Goal: Information Seeking & Learning: Check status

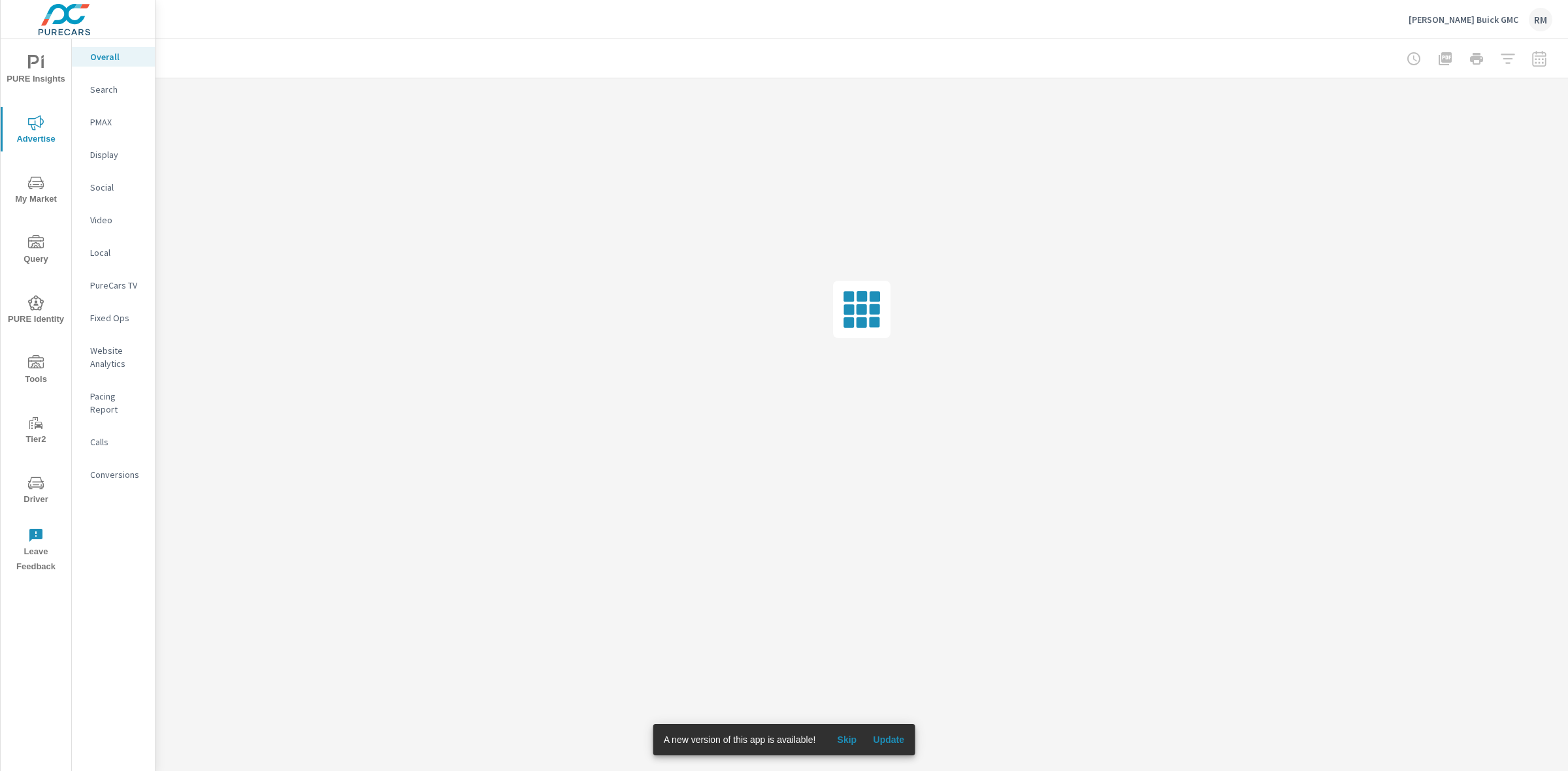
click at [842, 734] on span "Skip" at bounding box center [847, 740] width 31 height 11
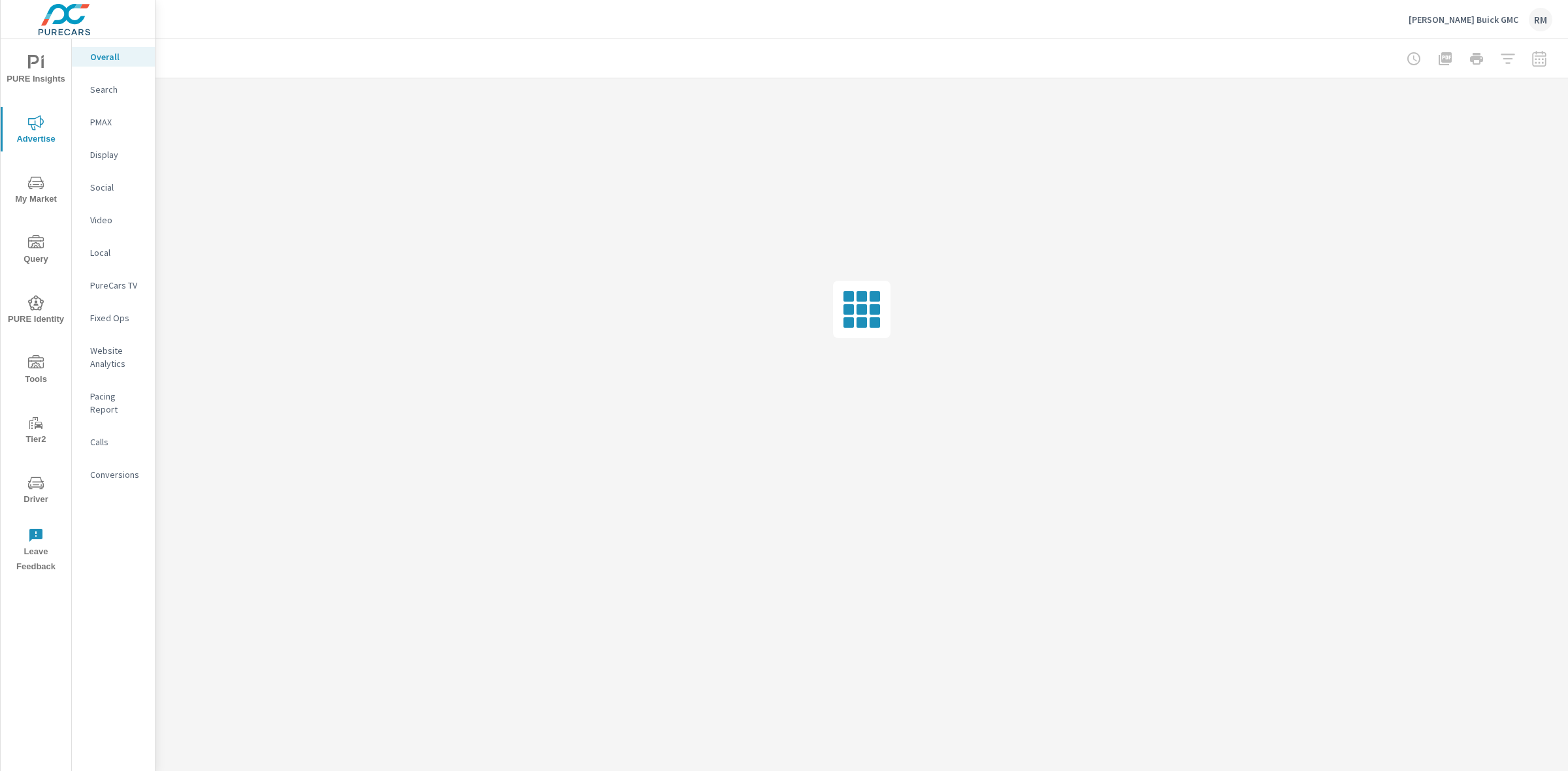
click at [31, 183] on icon "nav menu" at bounding box center [35, 182] width 16 height 16
click at [99, 398] on p "Inventory" at bounding box center [117, 403] width 54 height 13
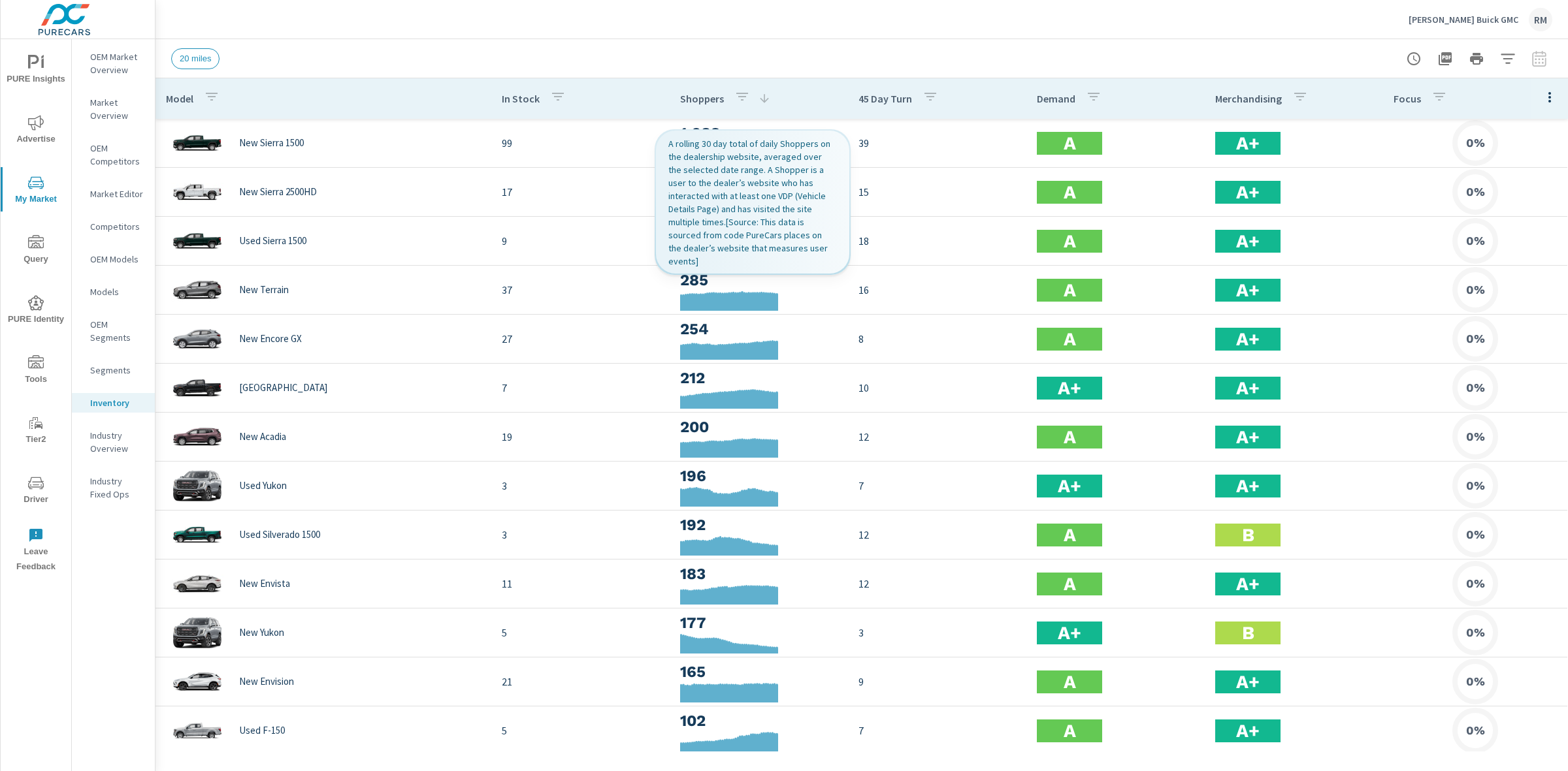
click at [757, 96] on icon at bounding box center [764, 99] width 13 height 13
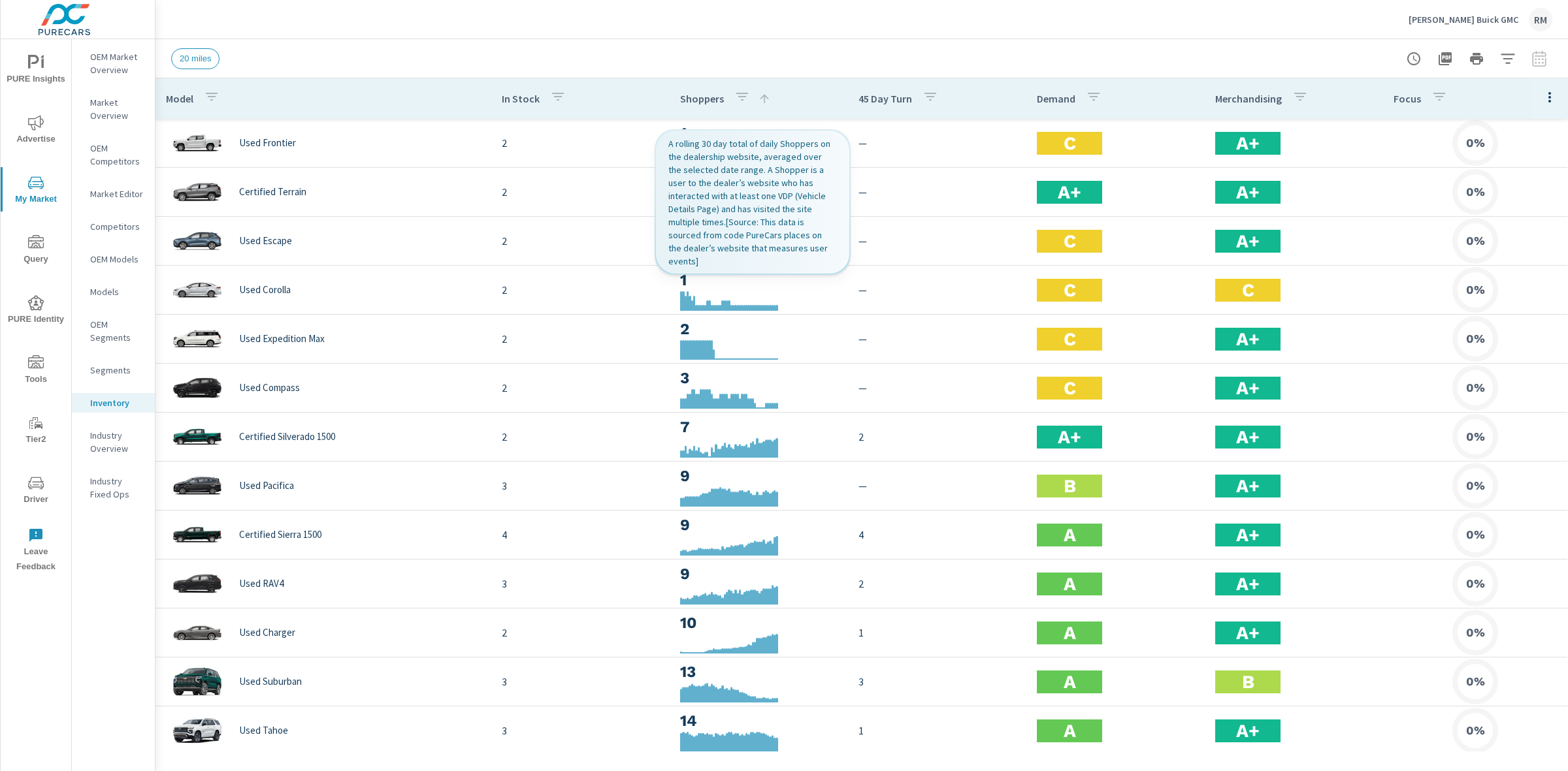
click at [735, 99] on icon "button" at bounding box center [742, 96] width 16 height 16
click at [836, 63] on div at bounding box center [784, 385] width 1568 height 771
click at [737, 109] on div "button" at bounding box center [742, 99] width 16 height 20
click at [964, 47] on div at bounding box center [784, 385] width 1568 height 771
click at [760, 89] on div "Shoppers" at bounding box center [725, 98] width 91 height 30
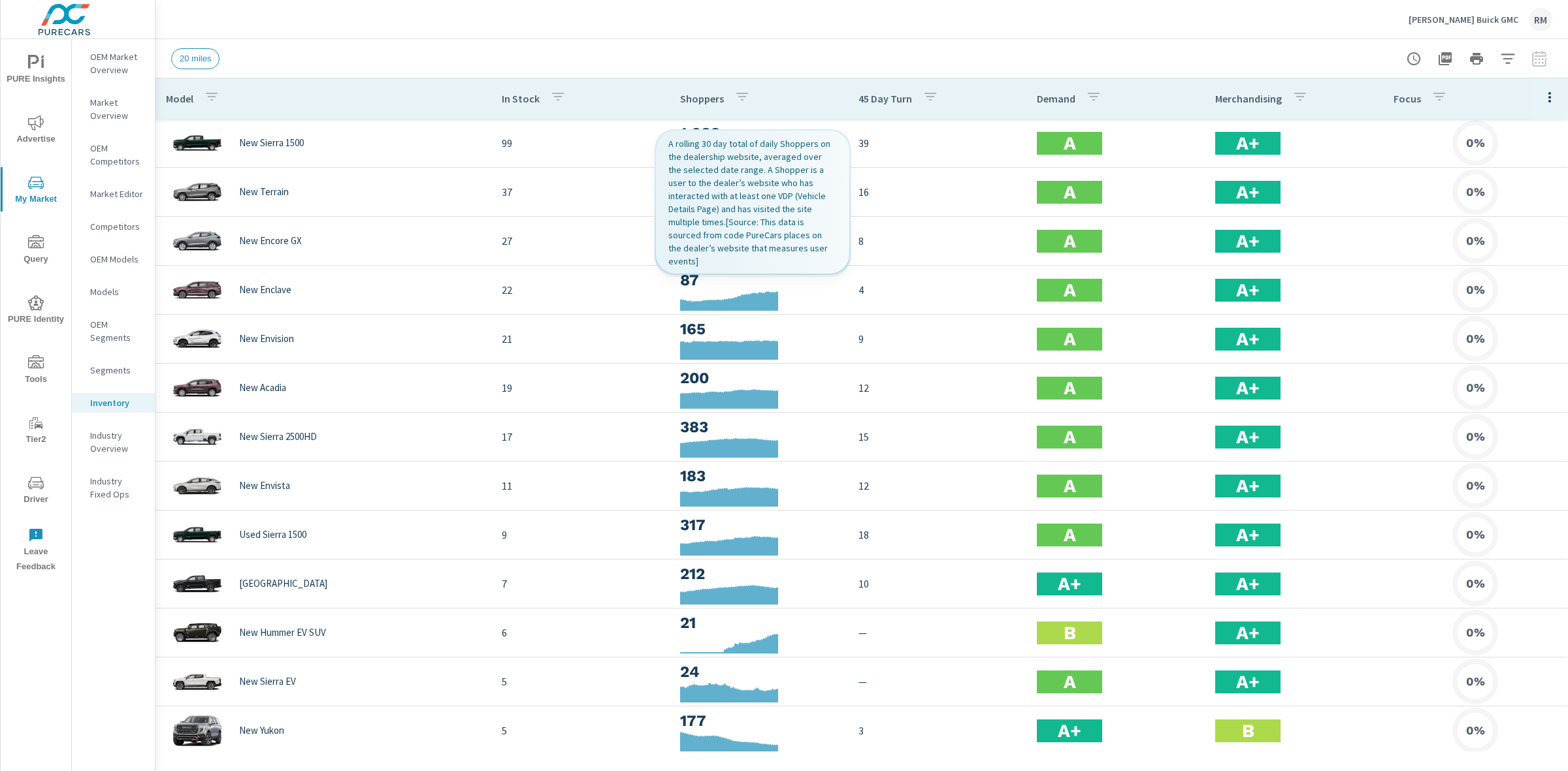
click at [735, 99] on icon "button" at bounding box center [742, 96] width 16 height 16
click at [115, 404] on div at bounding box center [784, 385] width 1568 height 771
click at [115, 367] on p "Segments" at bounding box center [117, 370] width 54 height 13
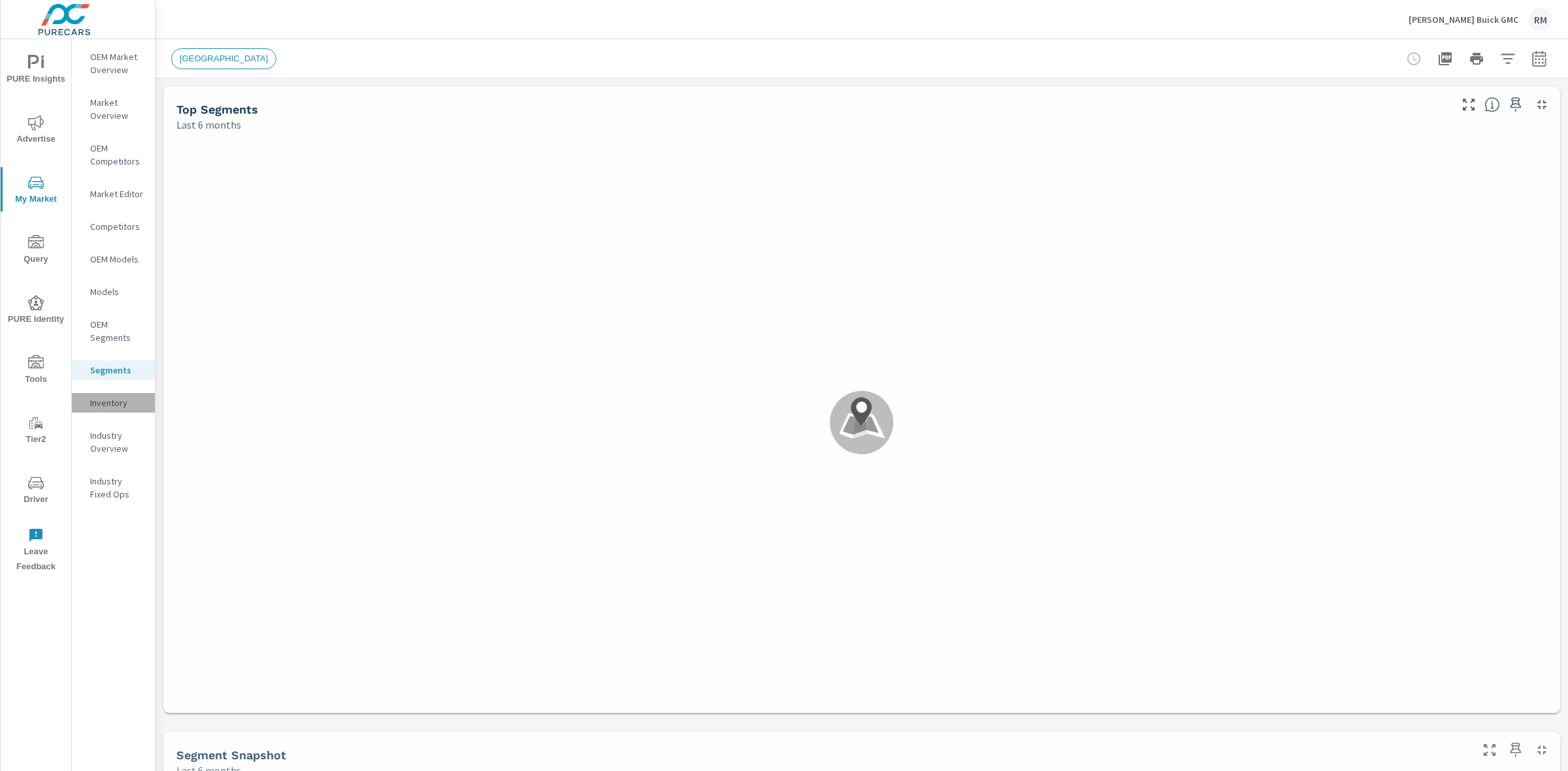
click at [116, 401] on p "Inventory" at bounding box center [117, 403] width 54 height 13
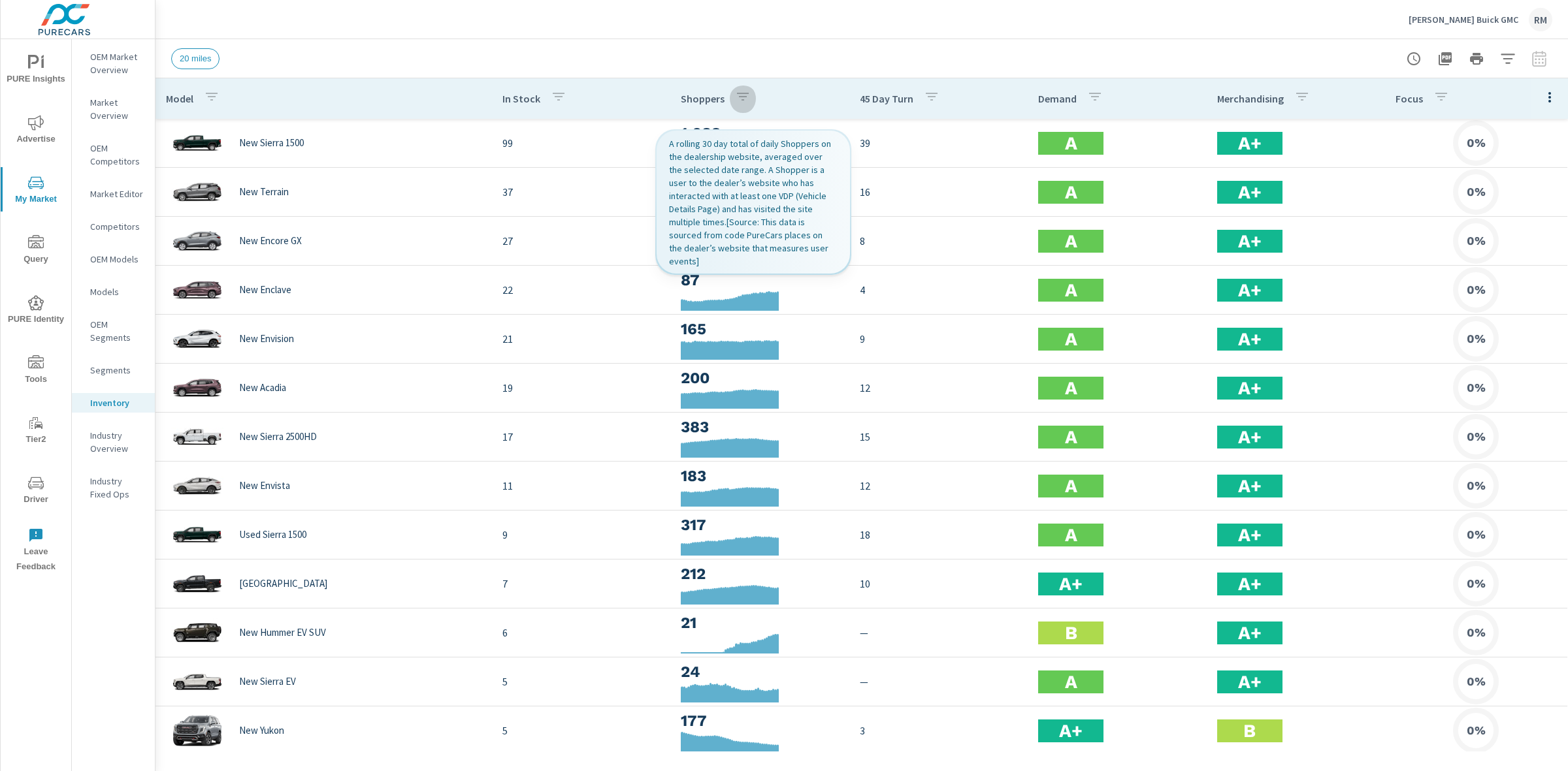
click at [735, 100] on icon "button" at bounding box center [742, 96] width 16 height 16
click at [739, 177] on input "Search" at bounding box center [729, 189] width 150 height 26
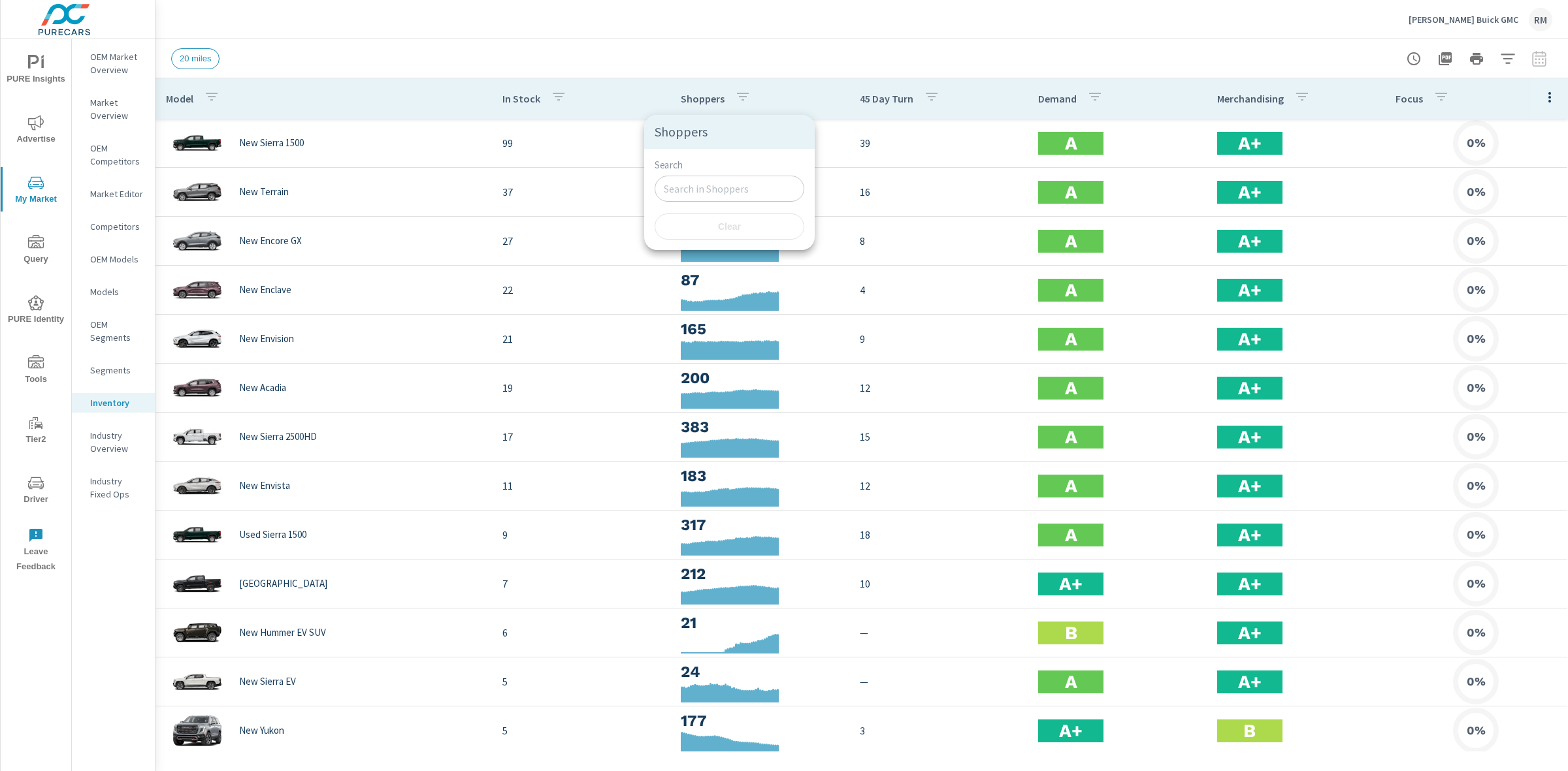
click at [658, 171] on div "Search ​" at bounding box center [729, 181] width 150 height 43
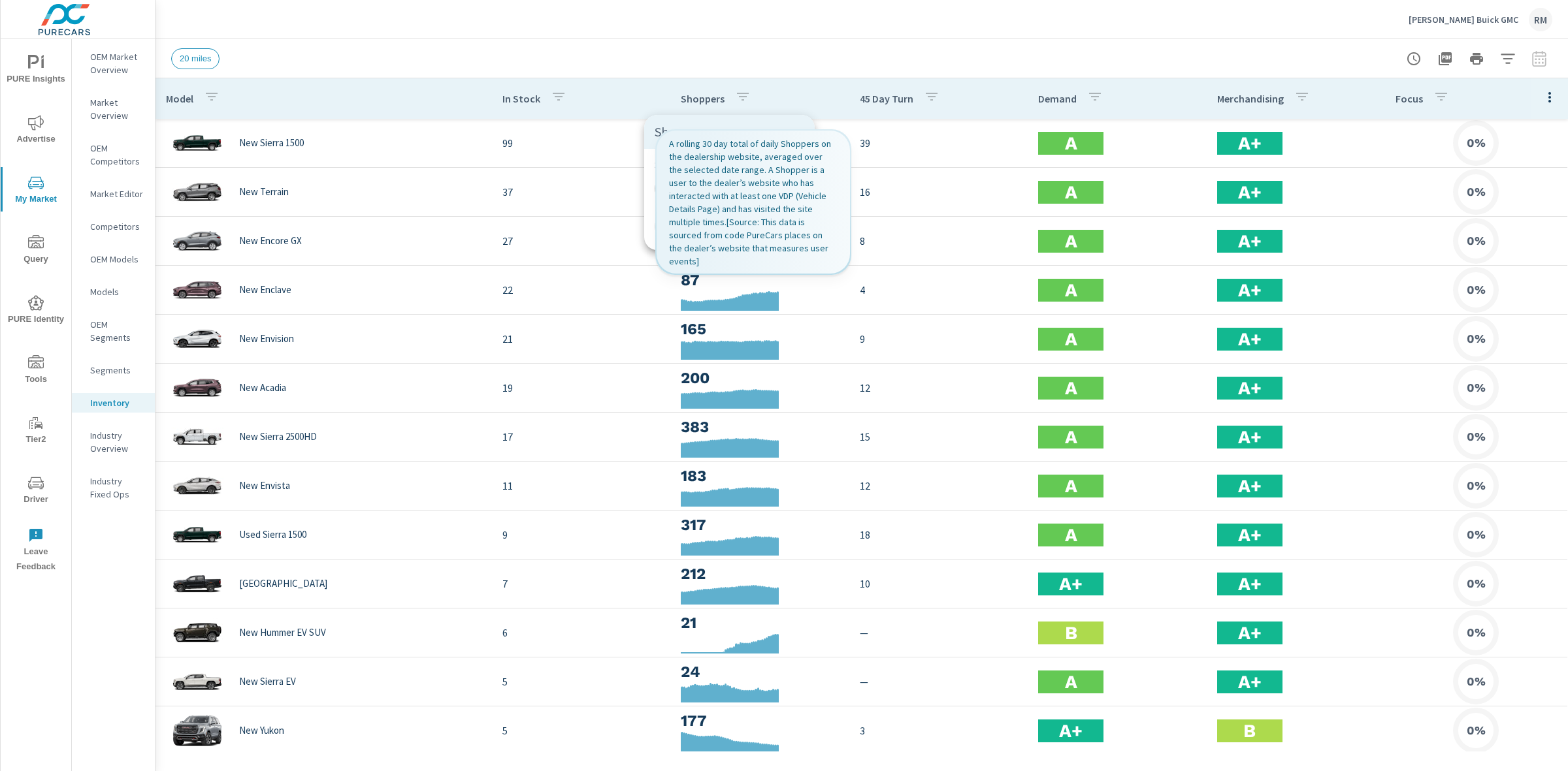
click at [703, 96] on div at bounding box center [784, 385] width 1568 height 771
click at [735, 93] on icon "button" at bounding box center [742, 96] width 16 height 16
click at [730, 125] on p "Shoppers" at bounding box center [729, 132] width 150 height 13
click at [730, 191] on input "Search" at bounding box center [729, 189] width 150 height 26
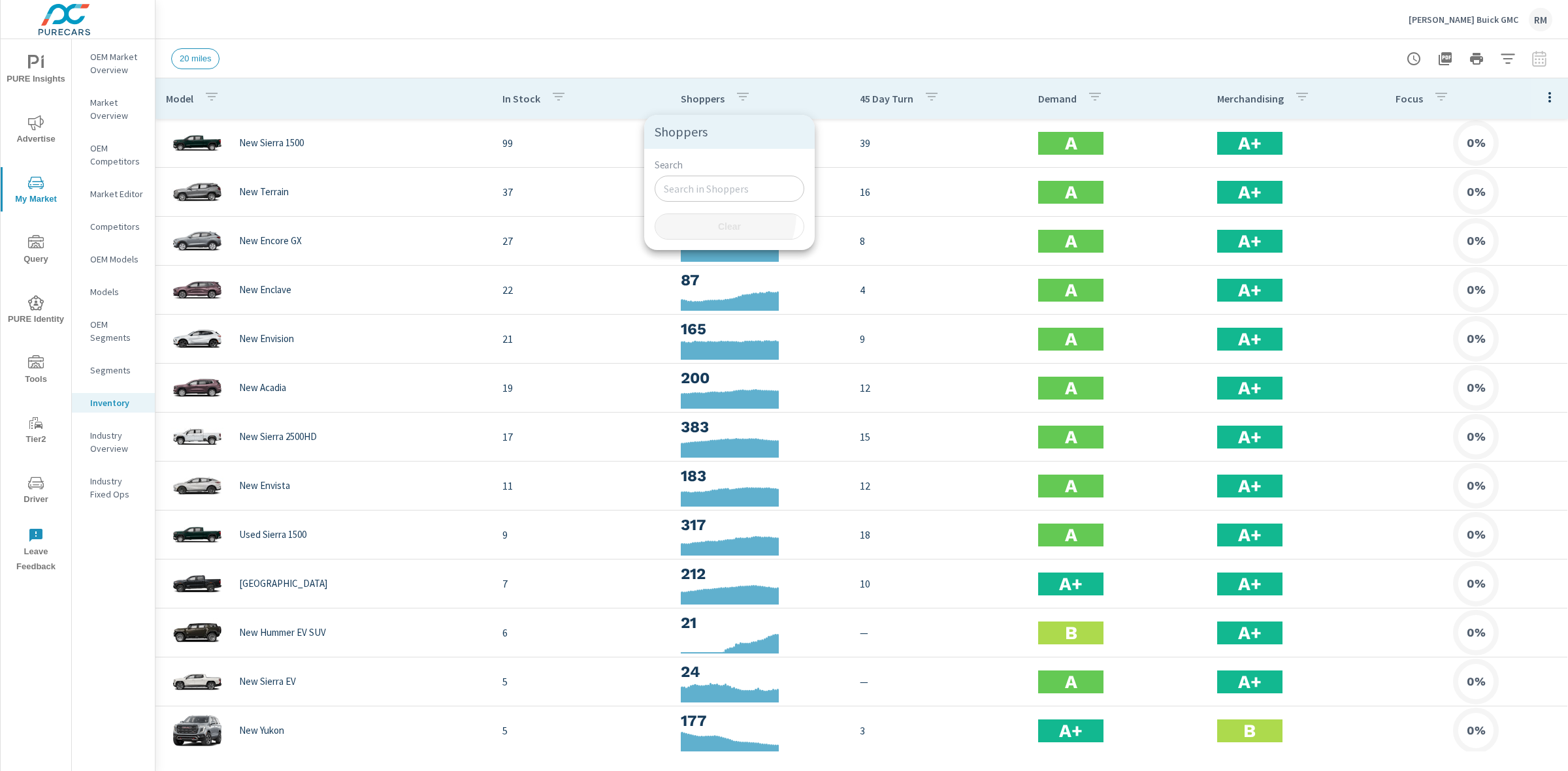
click at [713, 216] on button "Clear" at bounding box center [729, 226] width 150 height 26
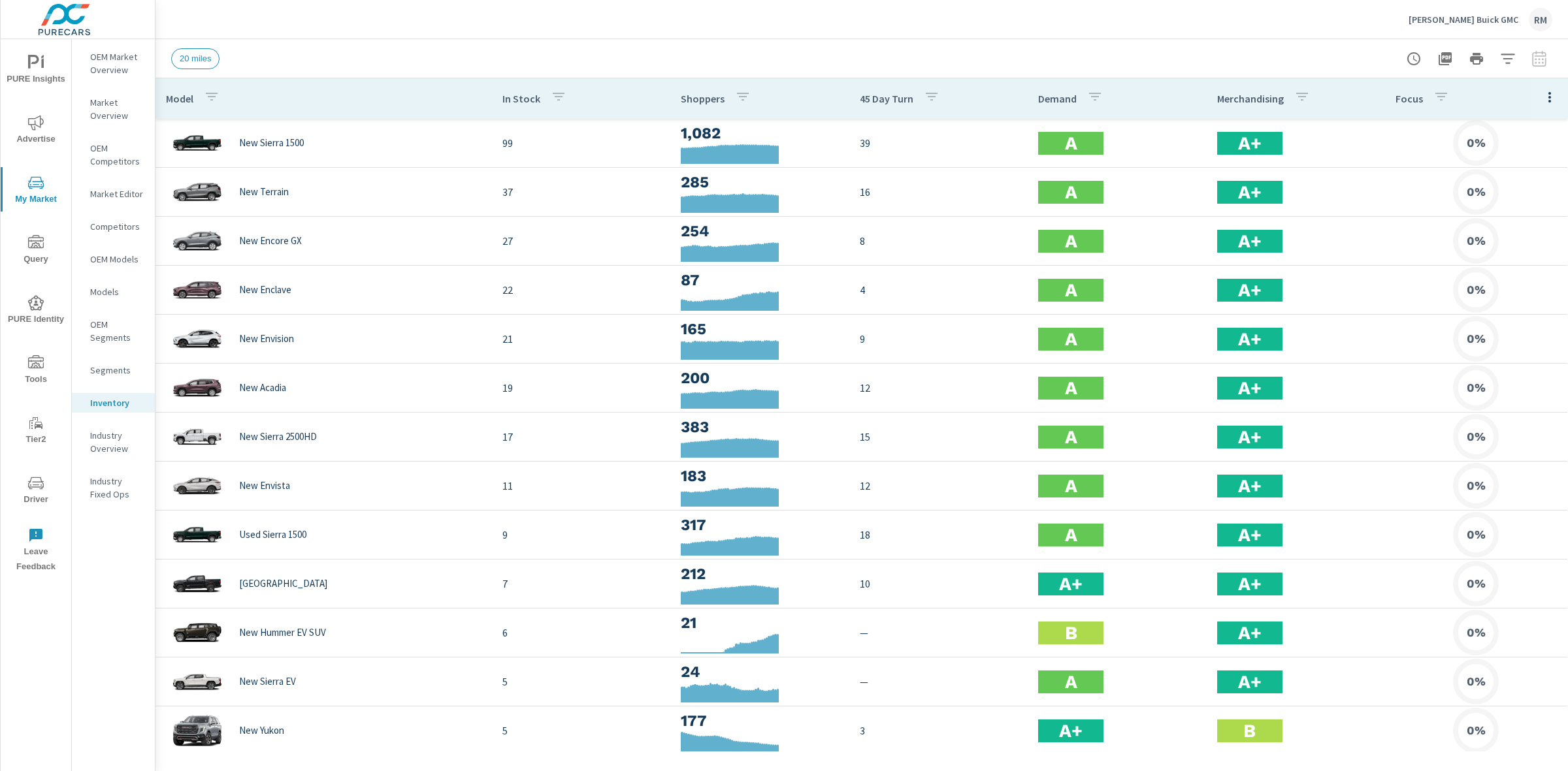
click at [789, 50] on div "20 miles" at bounding box center [770, 59] width 1198 height 21
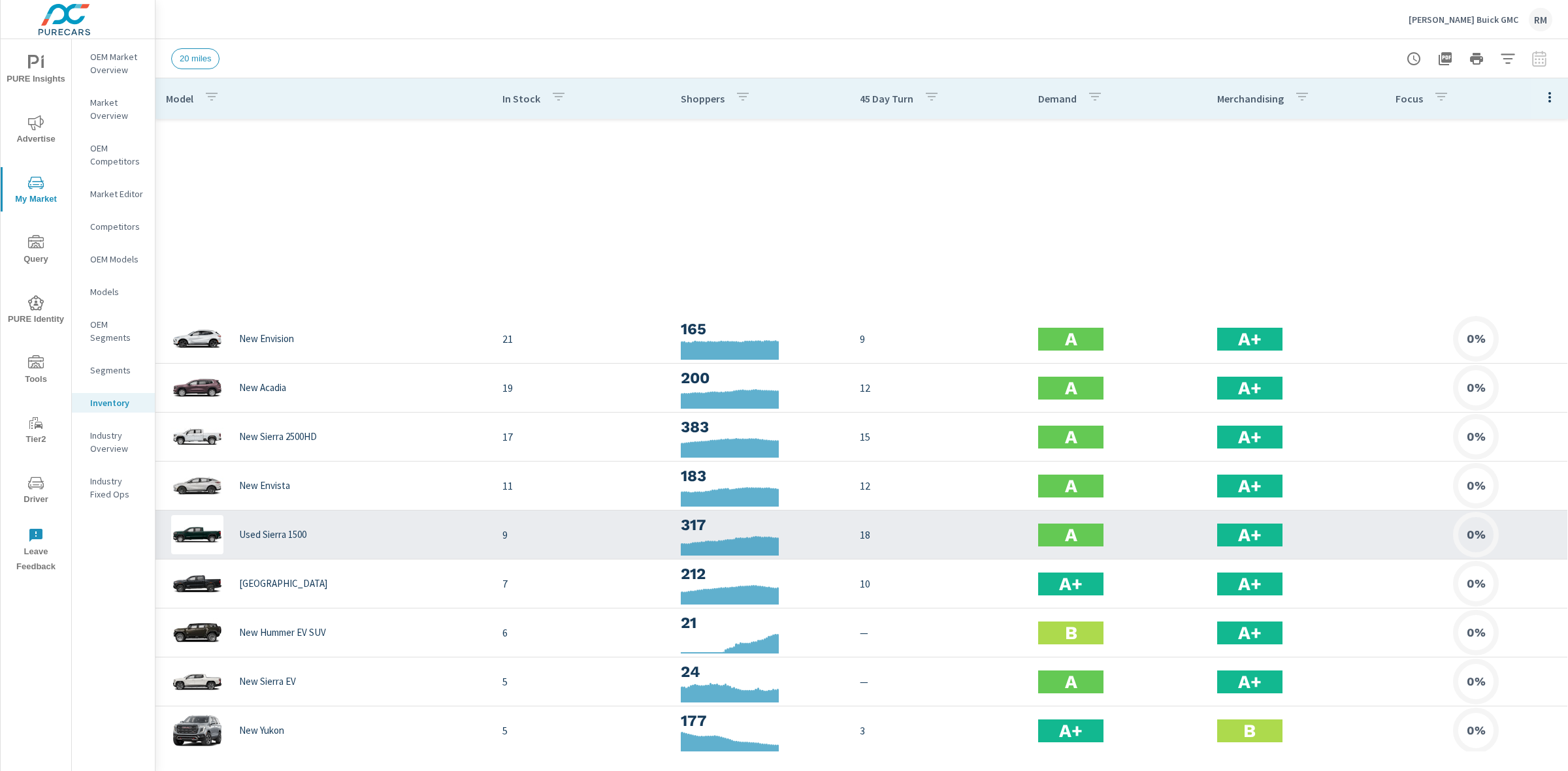
scroll to position [490, 0]
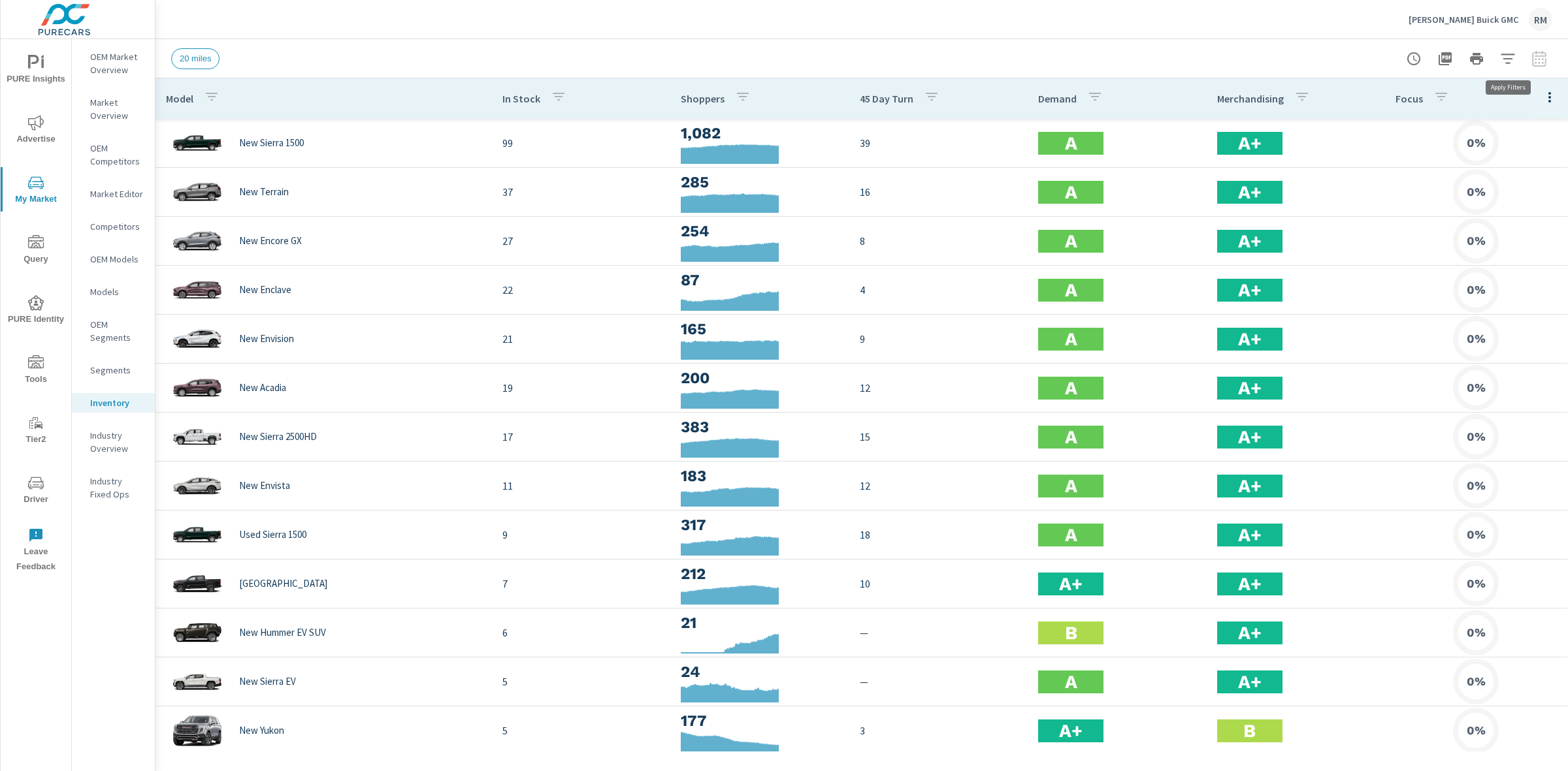
click at [1509, 56] on icon "button" at bounding box center [1507, 58] width 16 height 16
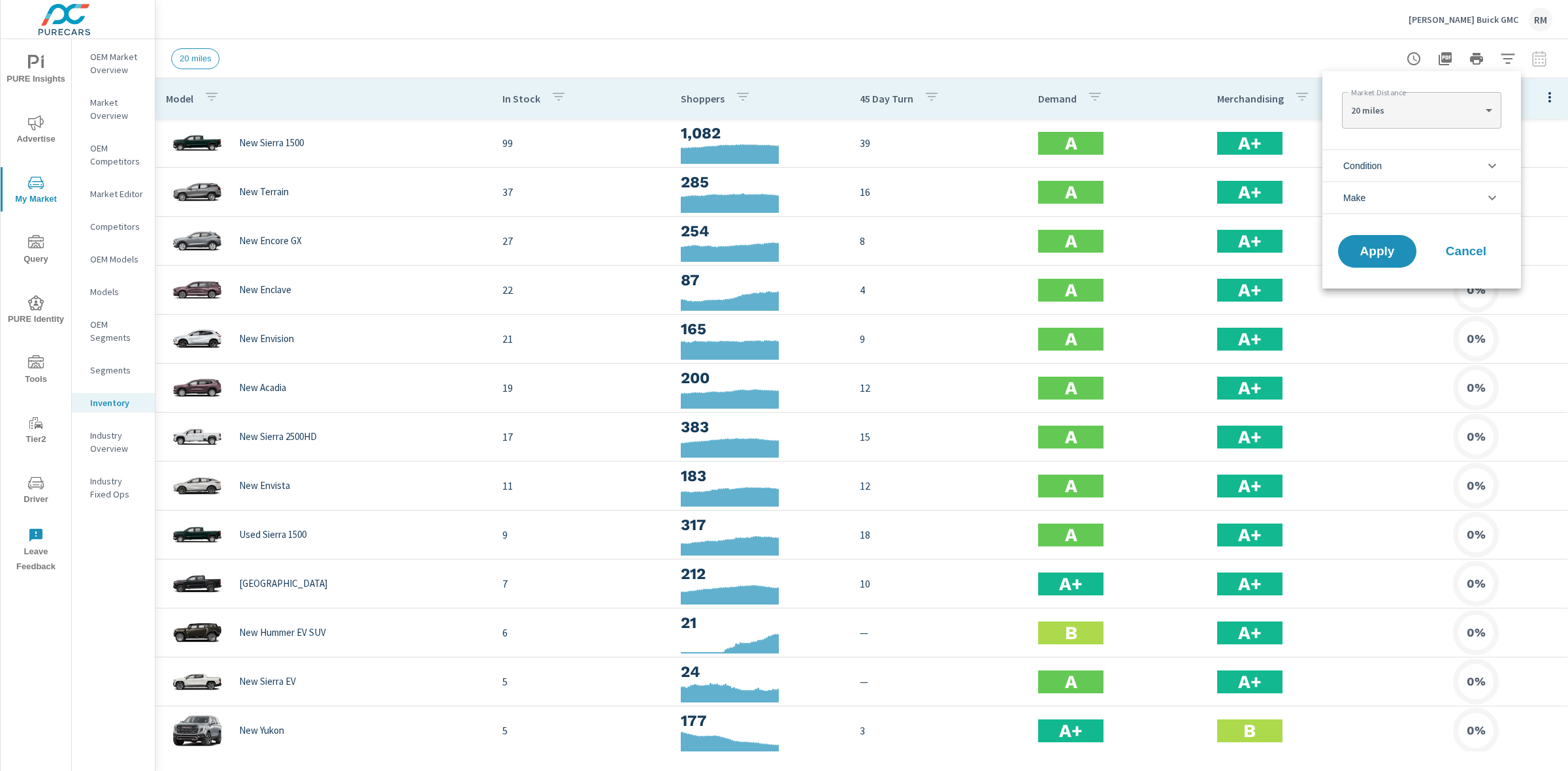
click at [770, 56] on div at bounding box center [784, 385] width 1568 height 771
click at [700, 101] on p "Shoppers" at bounding box center [703, 99] width 44 height 13
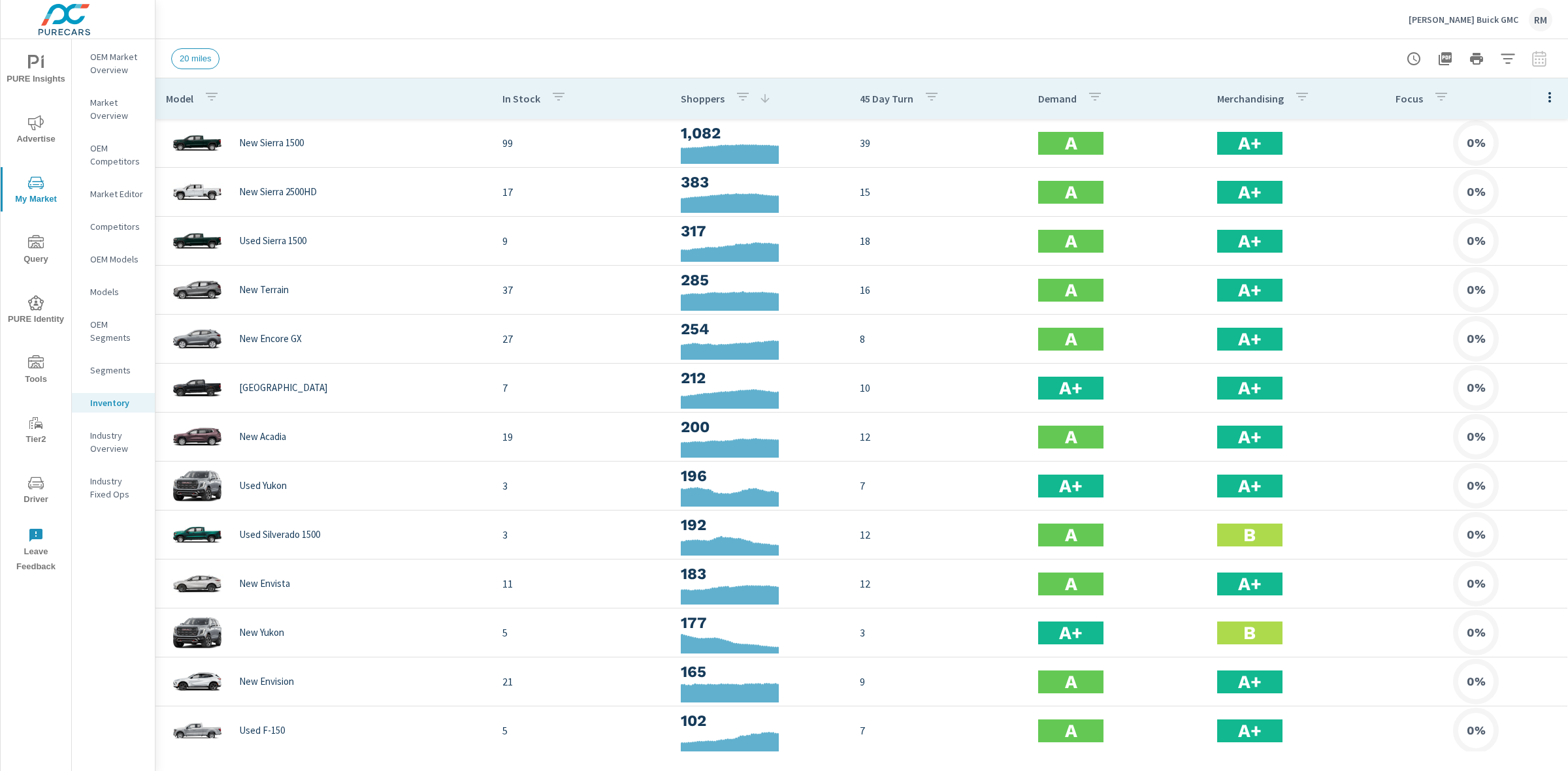
click at [703, 30] on div "[PERSON_NAME] Buick GMC RM" at bounding box center [861, 19] width 1381 height 38
click at [18, 308] on span "PURE Identity" at bounding box center [36, 311] width 63 height 32
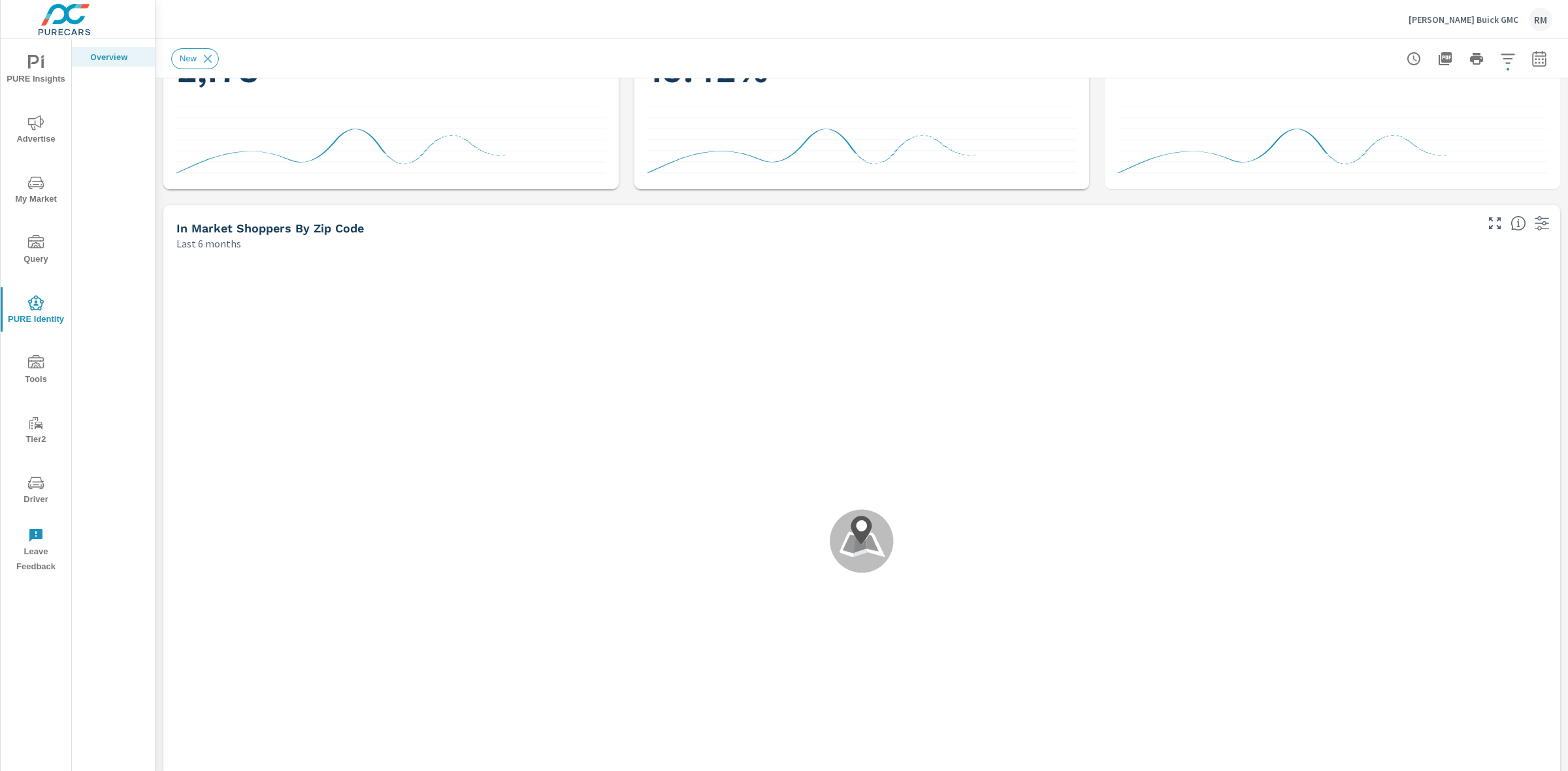
scroll to position [637, 0]
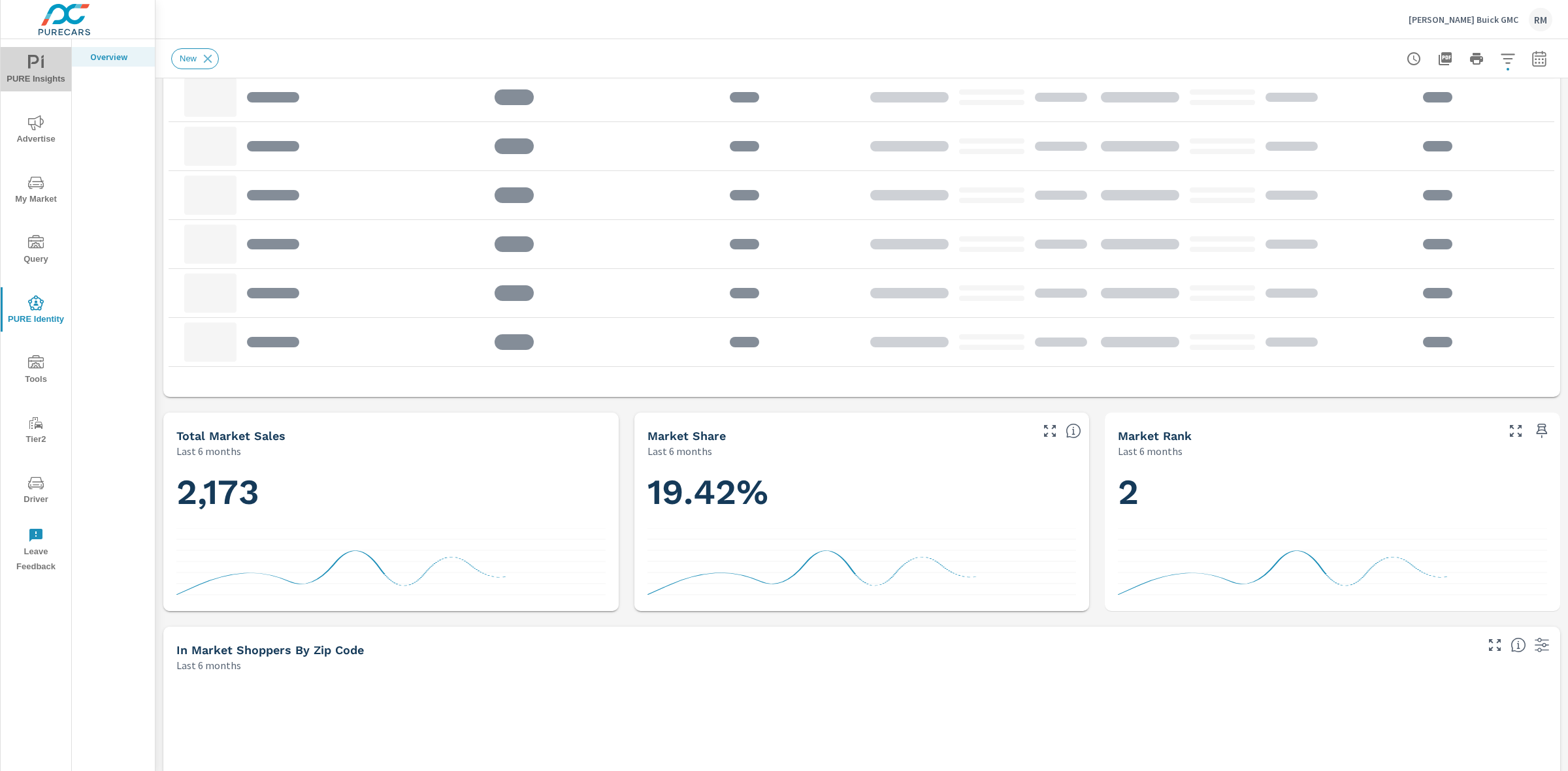
click at [34, 66] on icon "nav menu" at bounding box center [35, 62] width 16 height 16
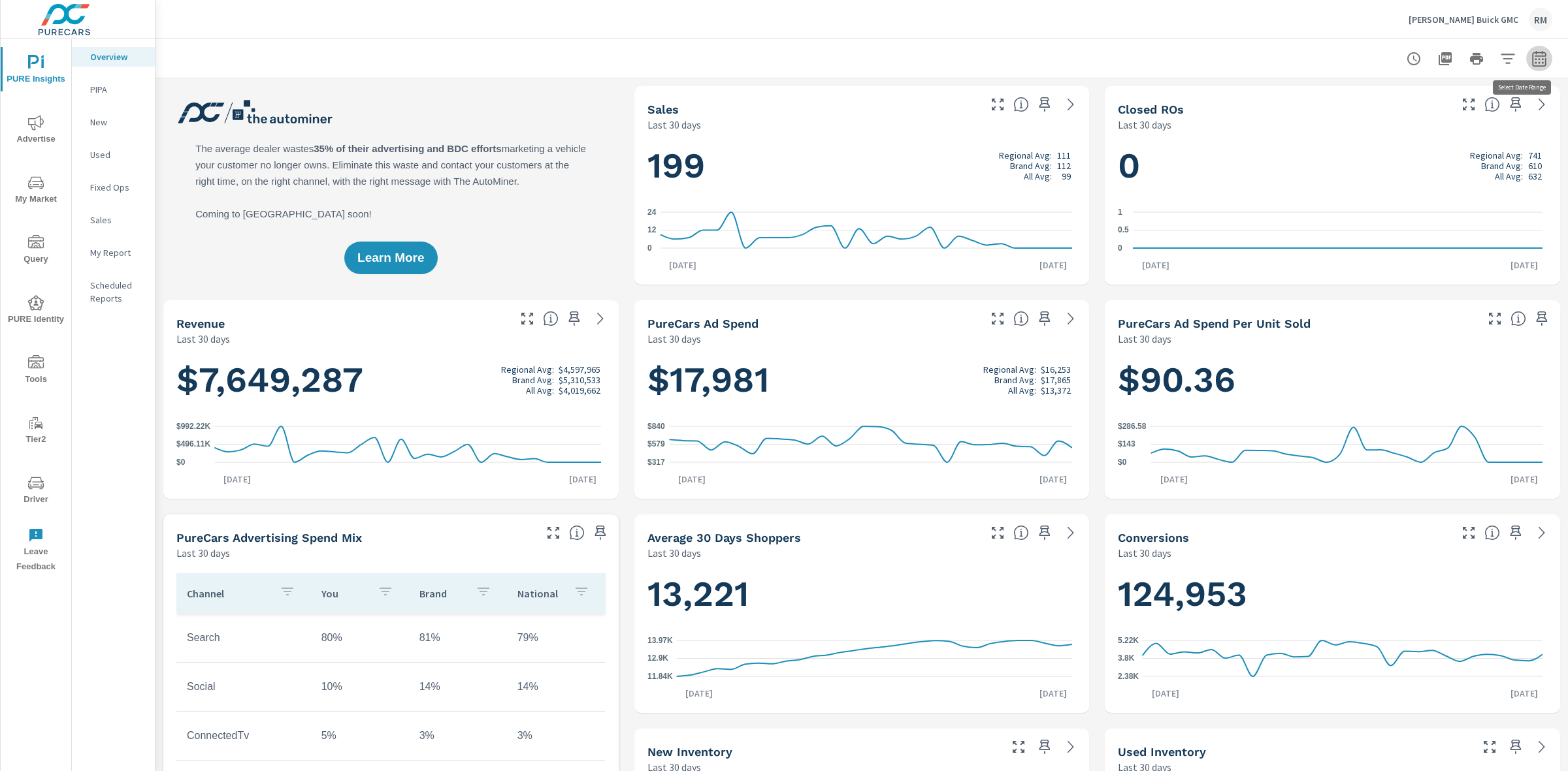
click at [1531, 60] on icon "button" at bounding box center [1539, 58] width 16 height 16
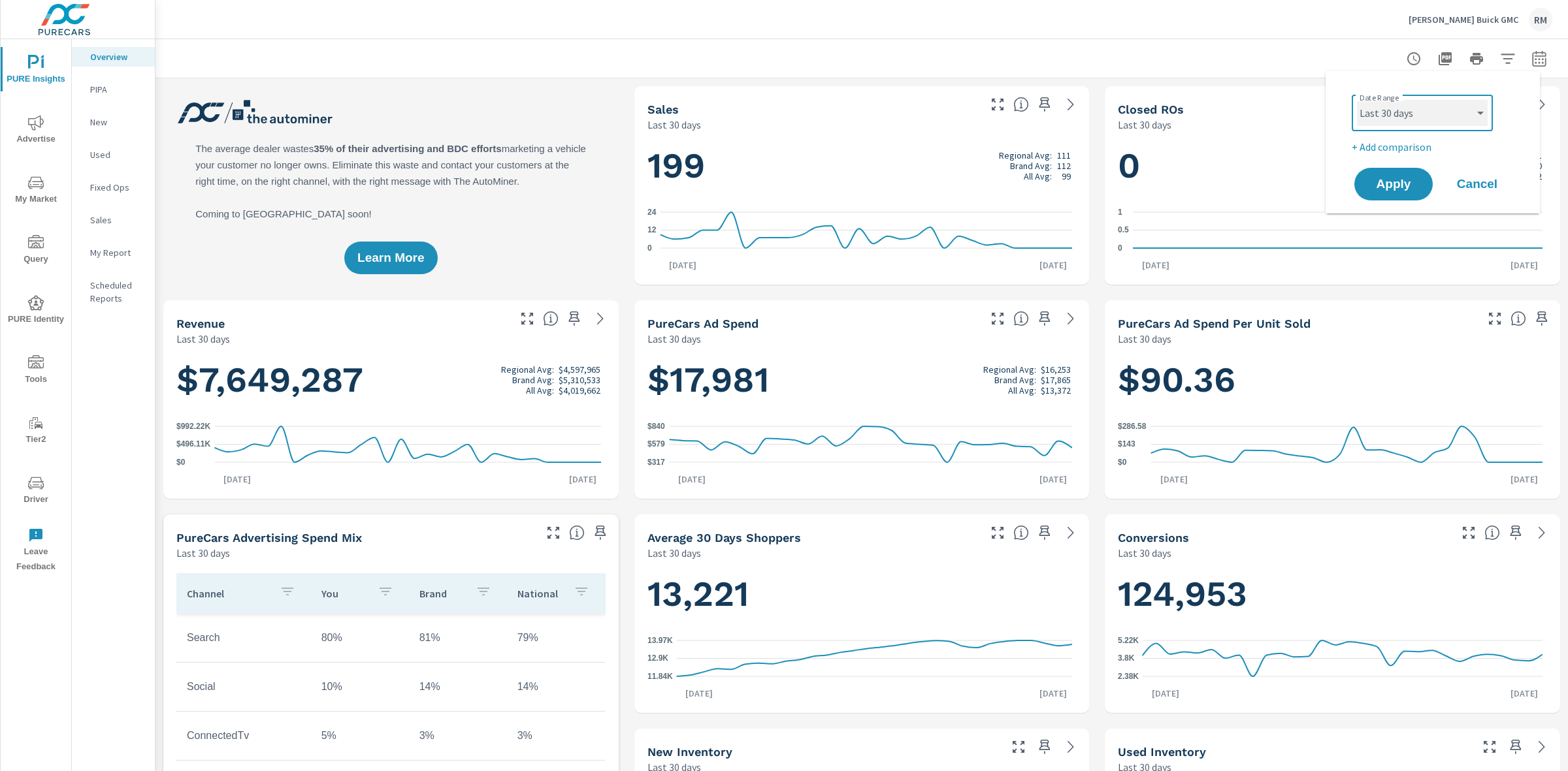
click at [1439, 119] on select "Custom [DATE] Last week Last 7 days Last 14 days Last 30 days Last 45 days Last…" at bounding box center [1422, 113] width 131 height 26
click at [1357, 100] on select "Custom [DATE] Last week Last 7 days Last 14 days Last 30 days Last 45 days Last…" at bounding box center [1422, 113] width 131 height 26
select select "Last month"
click at [1400, 145] on p "+ Add comparison" at bounding box center [1435, 146] width 167 height 16
select select "Previous period"
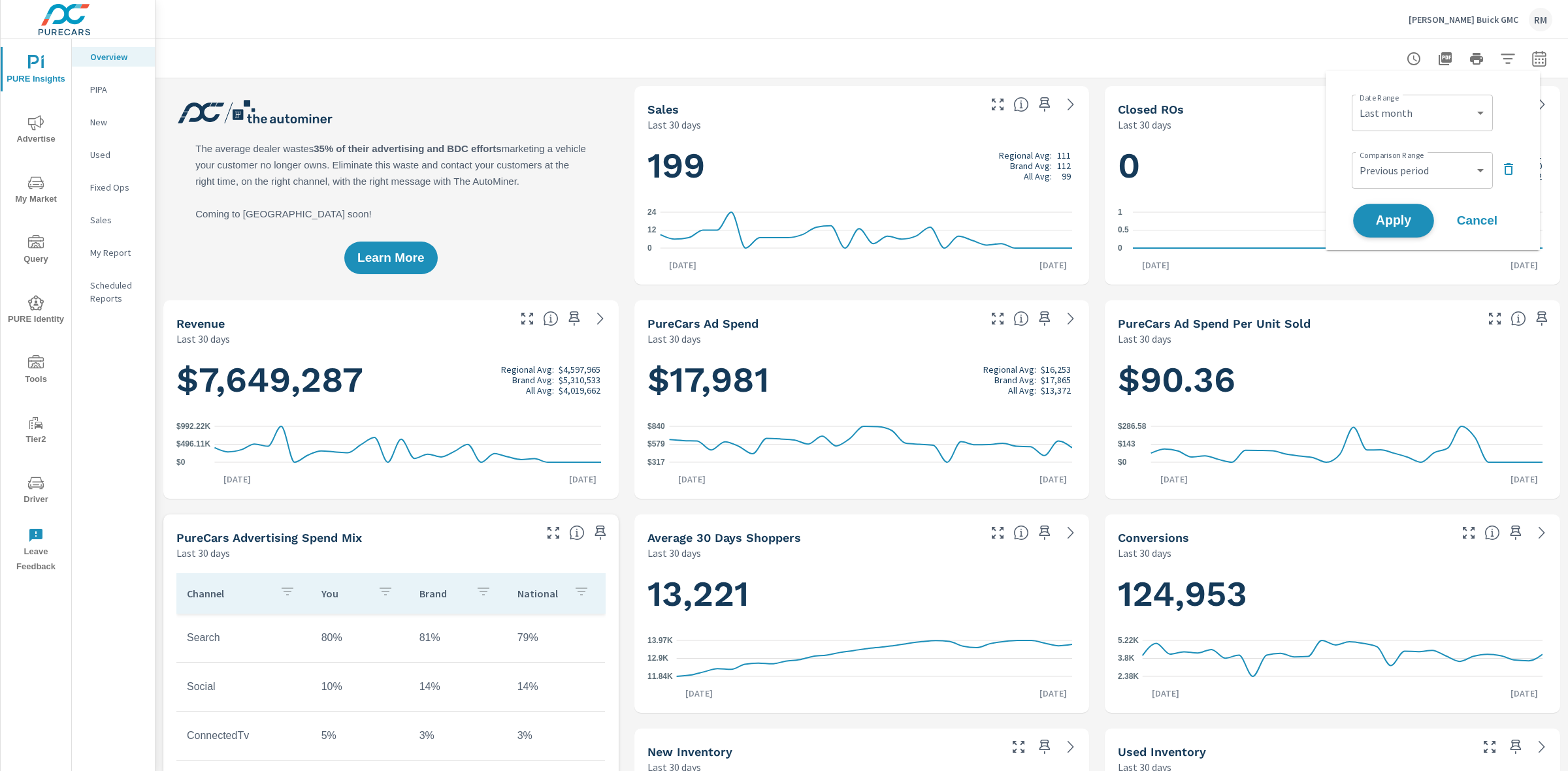
click at [1411, 217] on span "Apply" at bounding box center [1393, 221] width 53 height 12
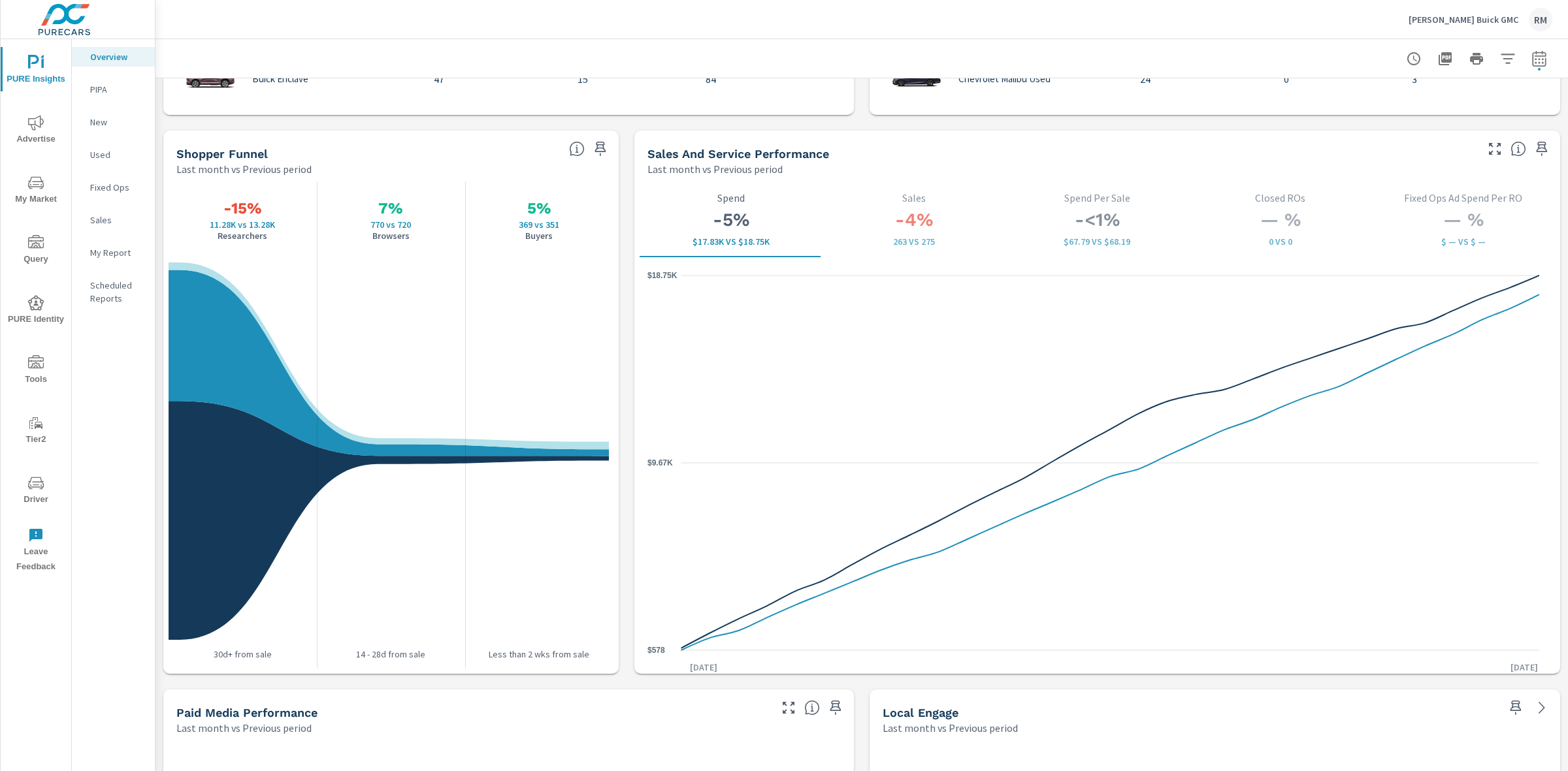
scroll to position [1551, 0]
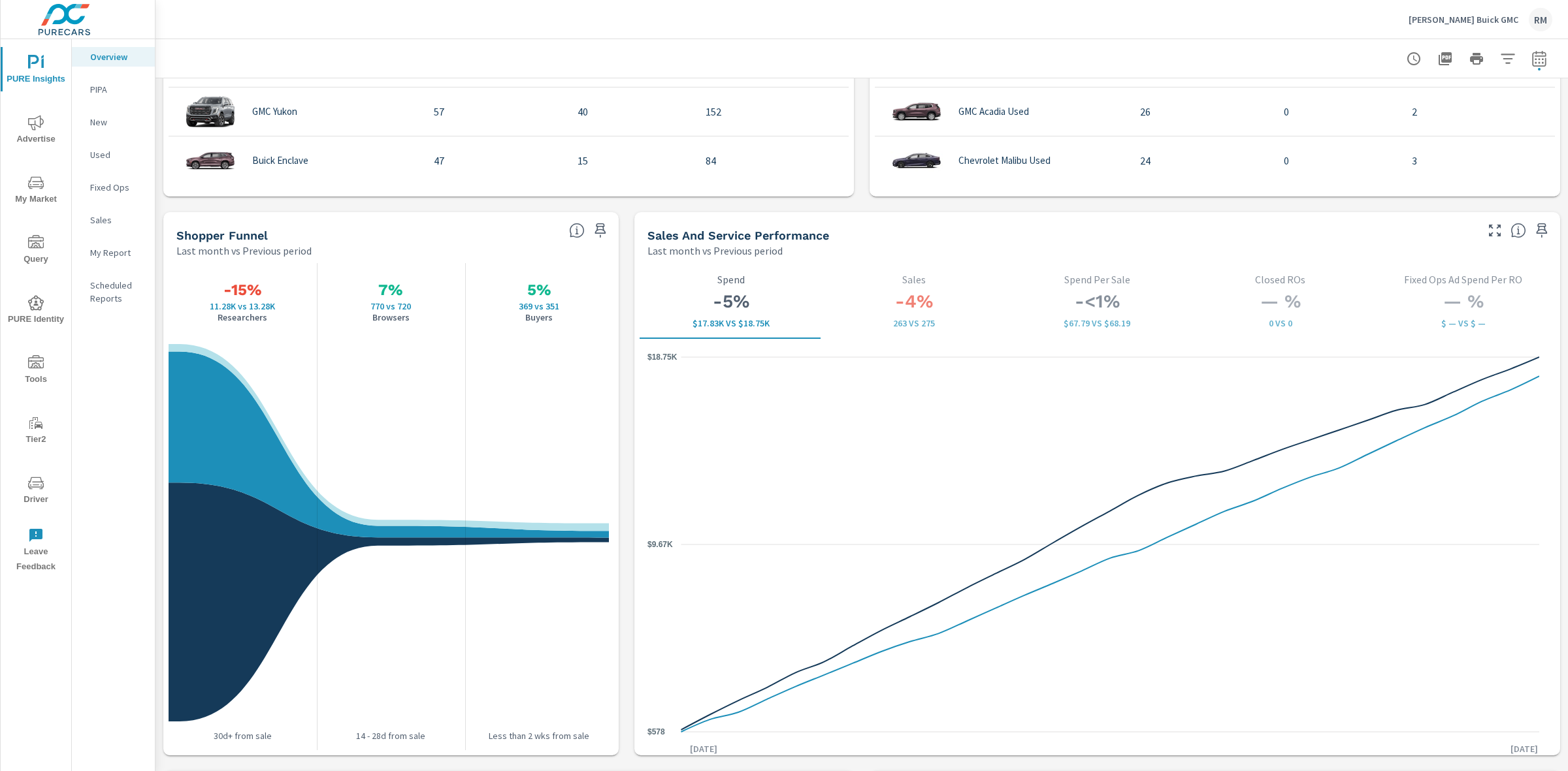
click at [33, 115] on icon "nav menu" at bounding box center [35, 123] width 16 height 16
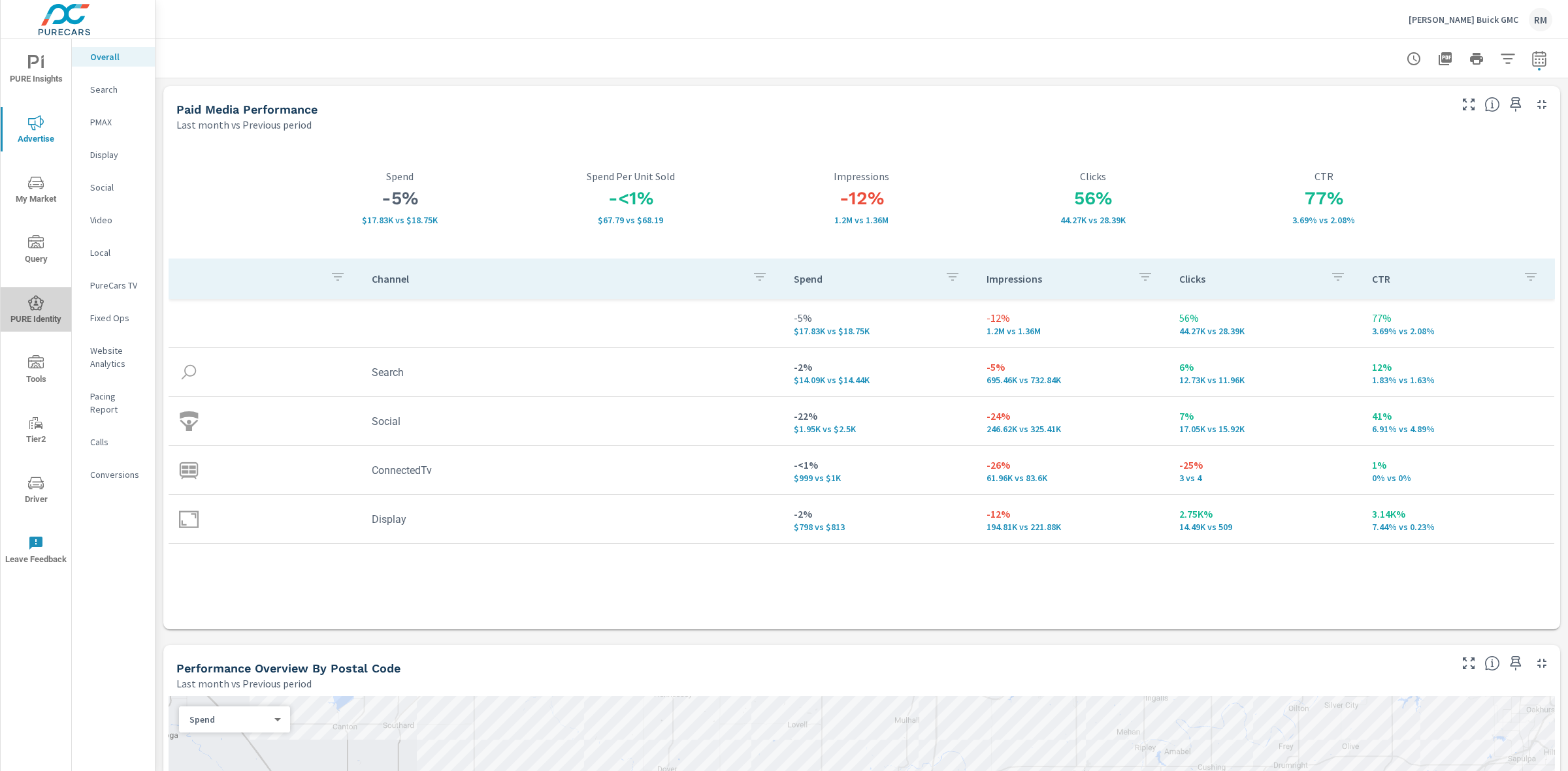
click at [41, 304] on icon "nav menu" at bounding box center [35, 303] width 16 height 15
